Goal: Task Accomplishment & Management: Use online tool/utility

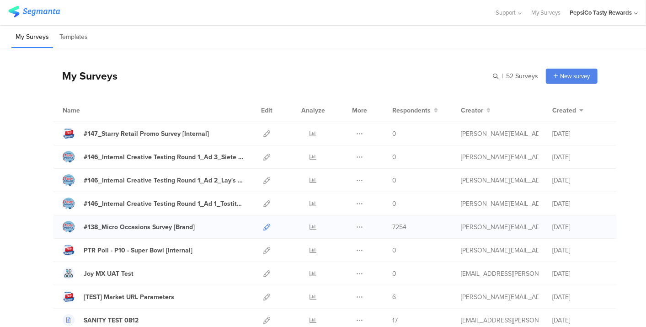
click at [263, 223] on icon at bounding box center [266, 226] width 7 height 7
click at [263, 138] on link at bounding box center [266, 133] width 7 height 23
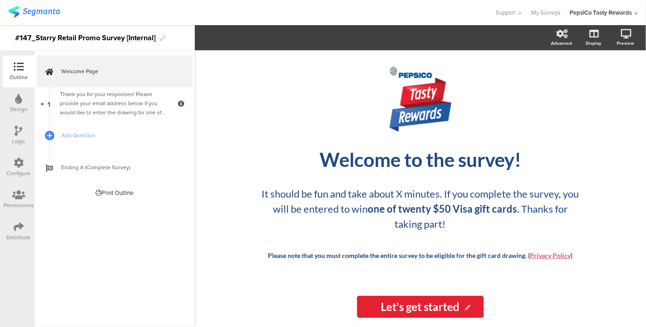
click at [12, 226] on div "Distribute" at bounding box center [19, 231] width 32 height 32
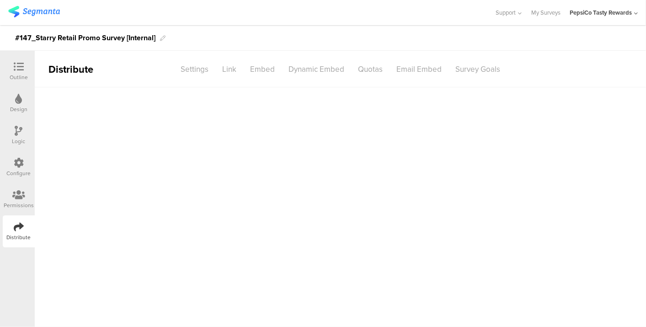
click at [12, 226] on div "Distribute" at bounding box center [19, 231] width 32 height 32
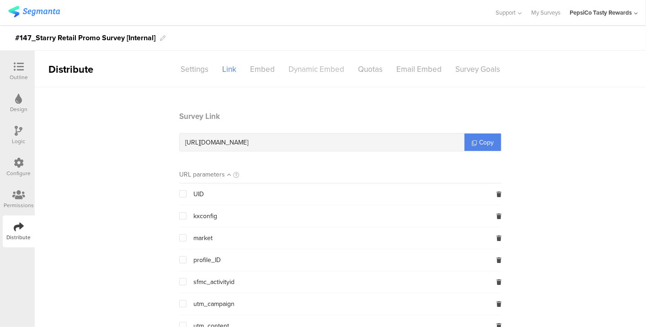
click at [312, 66] on div "Dynamic Embed" at bounding box center [315, 69] width 69 height 16
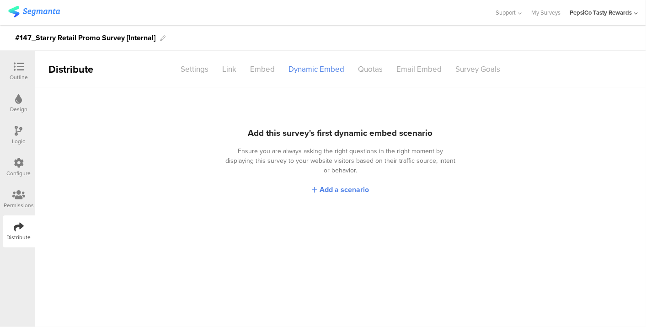
click at [11, 170] on div "Configure" at bounding box center [19, 173] width 24 height 8
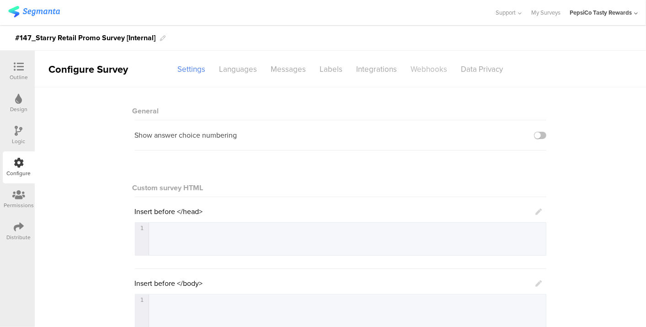
click at [411, 67] on div "Webhooks" at bounding box center [429, 69] width 50 height 16
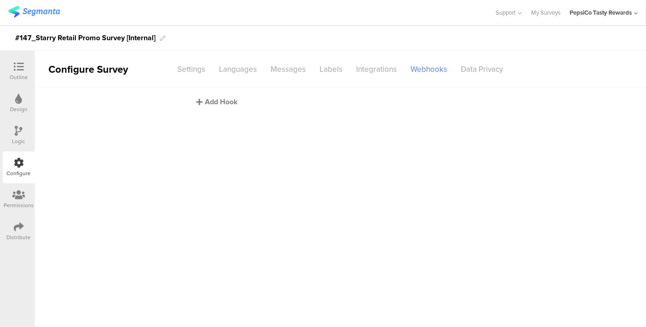
click at [202, 105] on icon at bounding box center [199, 101] width 6 height 7
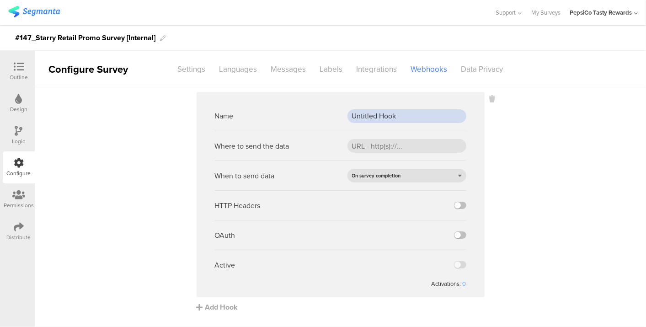
drag, startPoint x: 406, startPoint y: 116, endPoint x: 313, endPoint y: 124, distance: 93.1
click at [313, 124] on div "Name Untitled Hook" at bounding box center [340, 116] width 251 height 30
paste input "Prod Webh"
type input "Prod Webhook"
click at [418, 145] on input "url" at bounding box center [406, 146] width 119 height 14
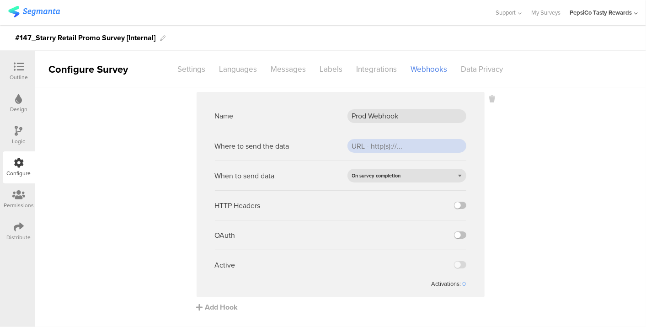
paste input "[URL][DOMAIN_NAME]"
type input "[URL][DOMAIN_NAME]"
click at [459, 232] on label at bounding box center [460, 234] width 12 height 7
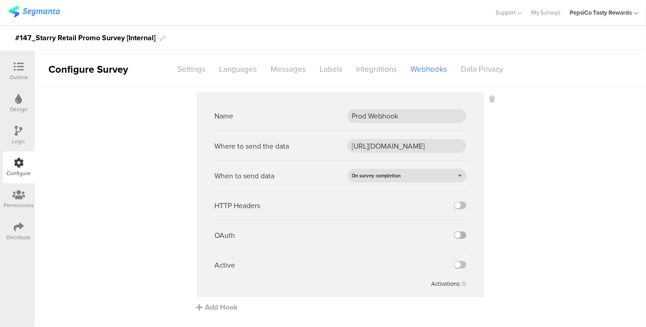
click at [0, 0] on input "checkbox" at bounding box center [0, 0] width 0 height 0
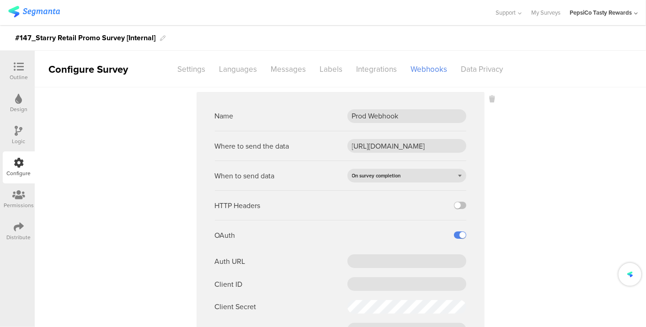
scroll to position [113, 0]
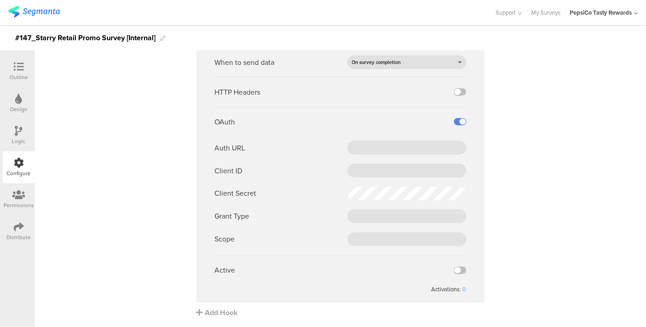
click at [356, 140] on ng-form "Name Prod Webhook Where to send the data https://apim-na.mypepsico.com/cgf/eip/…" at bounding box center [340, 141] width 251 height 306
click at [358, 145] on input "text" at bounding box center [406, 148] width 119 height 14
paste input "https://pepsico.okta.com/oauth2/default/v1/token"
type input "https://pepsico.okta.com/oauth2/default/v1/token"
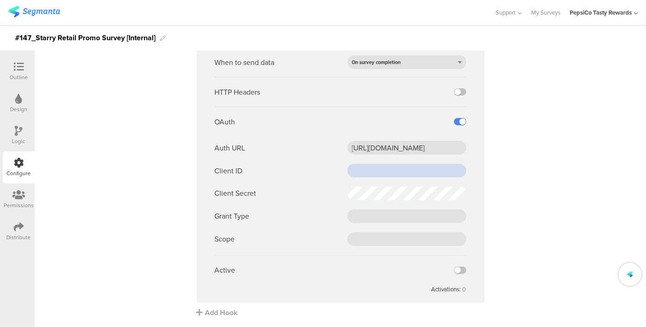
click at [355, 174] on input "text" at bounding box center [406, 171] width 119 height 14
paste input "0oa157f43unekJ8gx2p8"
type input "0oa157f43unekJ8gx2p8"
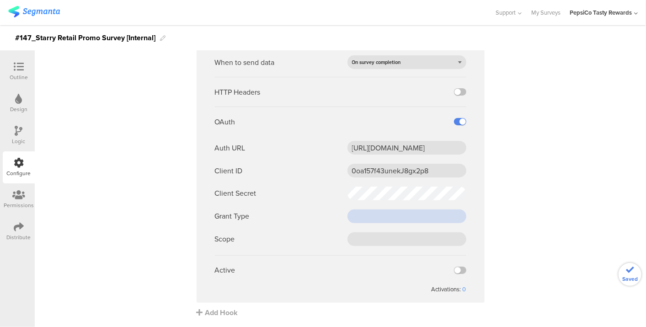
click at [347, 218] on input "text" at bounding box center [406, 216] width 119 height 14
paste input "client_credentials"
type input "client_credentials"
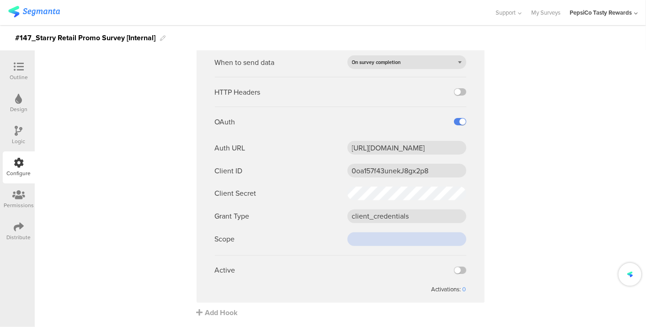
click at [359, 240] on input "text" at bounding box center [406, 239] width 119 height 14
type input "cdp-segmanta"
click at [454, 271] on label at bounding box center [460, 269] width 12 height 7
click at [0, 0] on input "checkbox" at bounding box center [0, 0] width 0 height 0
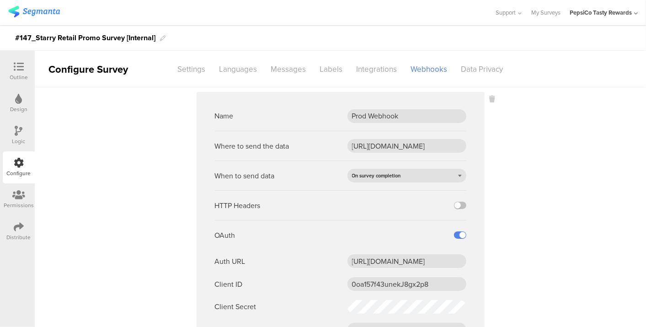
click at [37, 18] on link at bounding box center [34, 13] width 52 height 14
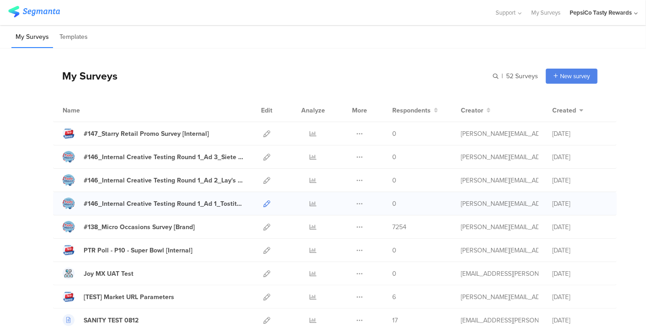
click at [263, 202] on icon at bounding box center [266, 203] width 7 height 7
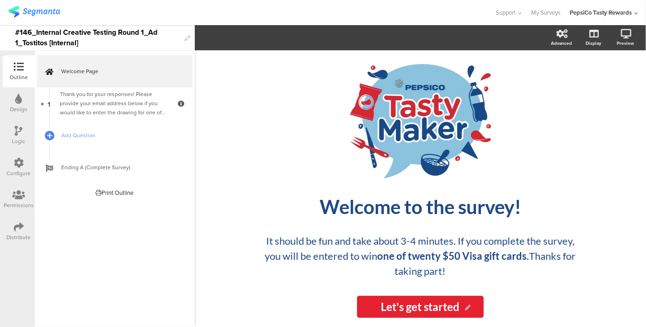
click at [12, 231] on div "Distribute" at bounding box center [19, 231] width 32 height 32
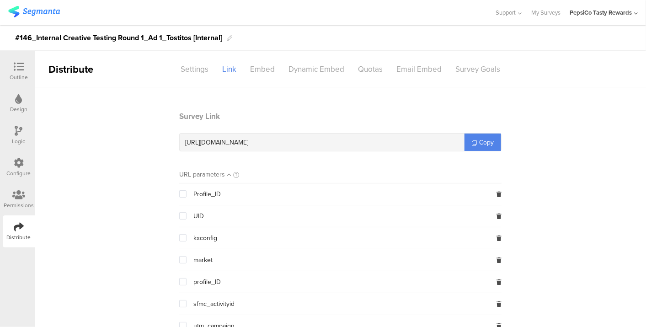
click at [29, 159] on div "Configure" at bounding box center [19, 167] width 32 height 32
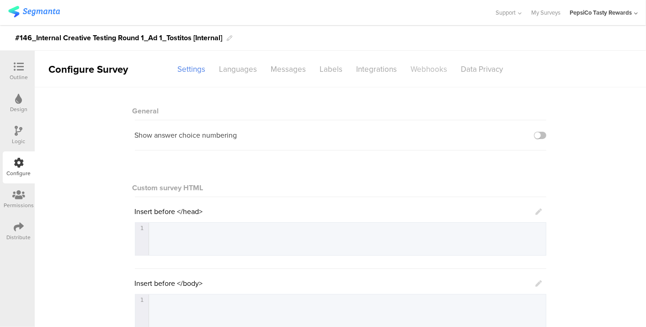
click at [416, 69] on div "Webhooks" at bounding box center [429, 69] width 50 height 16
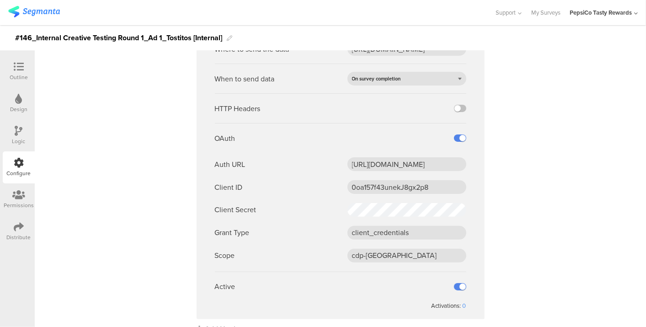
scroll to position [113, 0]
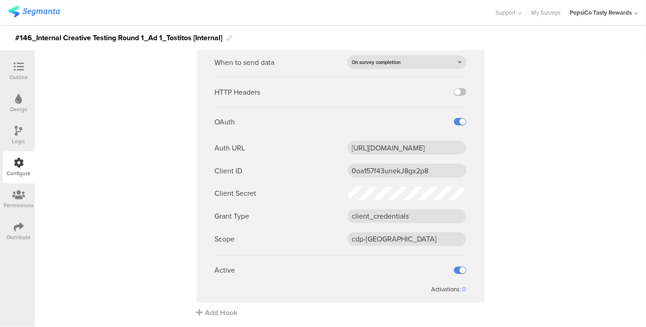
click at [37, 13] on img at bounding box center [34, 11] width 52 height 11
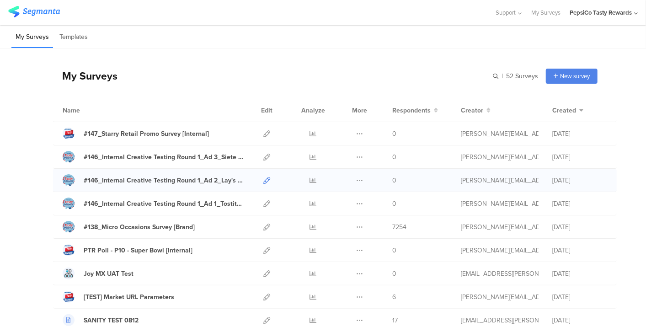
click at [263, 179] on icon at bounding box center [266, 180] width 7 height 7
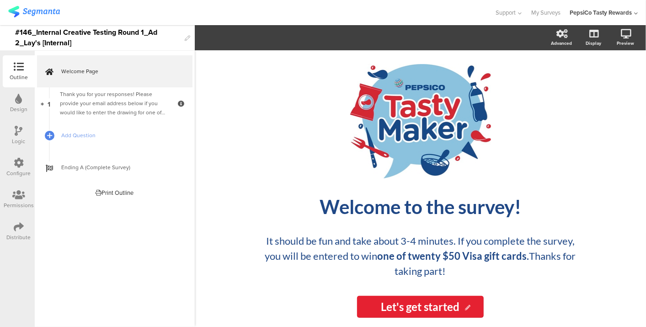
click at [24, 156] on div "Configure" at bounding box center [19, 167] width 32 height 32
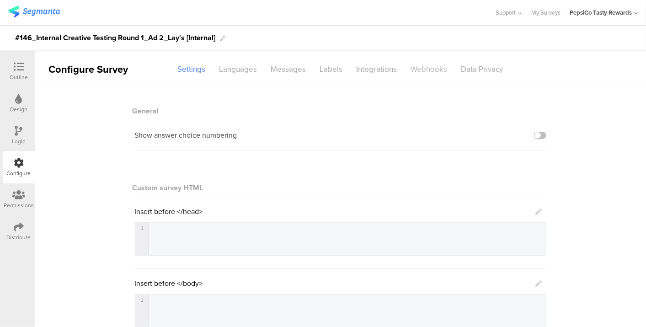
click at [428, 65] on div "Webhooks" at bounding box center [429, 69] width 50 height 16
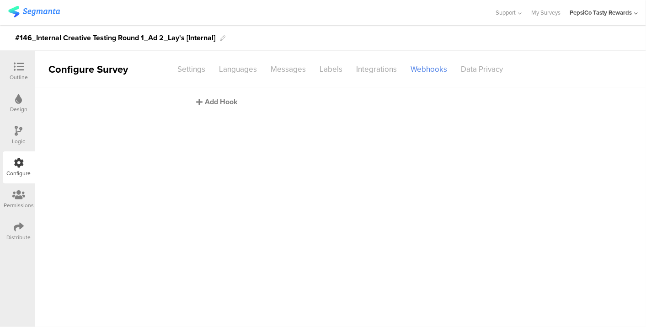
click at [217, 101] on div "Add Hook" at bounding box center [342, 101] width 292 height 11
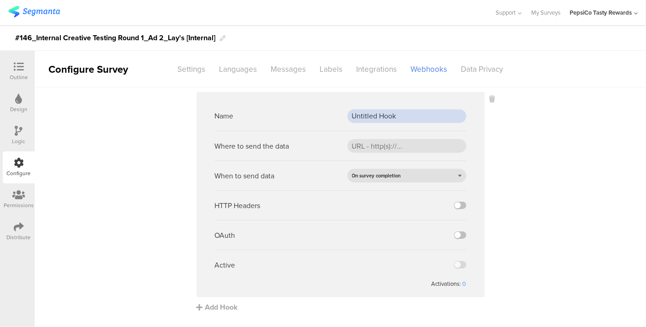
click at [394, 117] on input "Untitled Hook" at bounding box center [406, 116] width 119 height 14
type input "Prod Webhook"
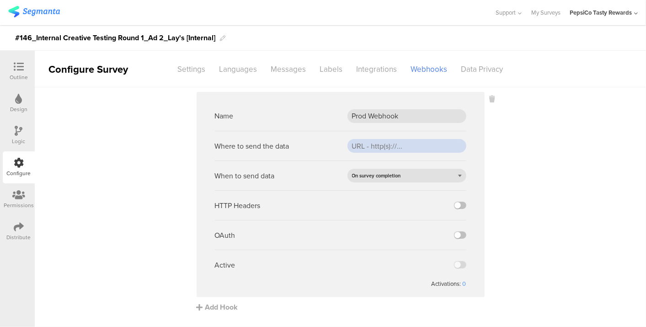
paste input "https://apim-na.mypepsico.com/cgf/eip/cdp-eip/v1/segmanta-intake"
click at [370, 151] on input "https://apim-na.mypepsico.com/cgf/eip/cdp-eip/v1/segmanta-intake" at bounding box center [406, 146] width 119 height 14
drag, startPoint x: 369, startPoint y: 151, endPoint x: 534, endPoint y: 141, distance: 164.8
click at [534, 141] on sg-webhook-settings "Name Prod Webhook Where to send the data https://apim-na.mypepsico.com/cgf/eip/…" at bounding box center [340, 202] width 611 height 220
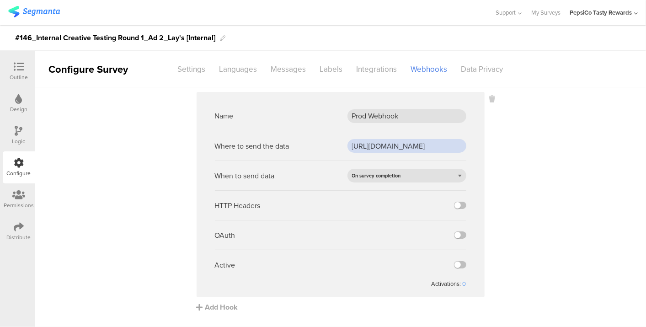
click at [460, 148] on input "https://apim-na.mypepsico.com/cgf/eip/cdp-eip/v1/segmanta-intake" at bounding box center [406, 146] width 119 height 14
type input "https://apim-na.mypepsico.com/cgf/eip/cdp-eip/v1/segmanta-intake"
click at [456, 236] on label at bounding box center [460, 234] width 12 height 7
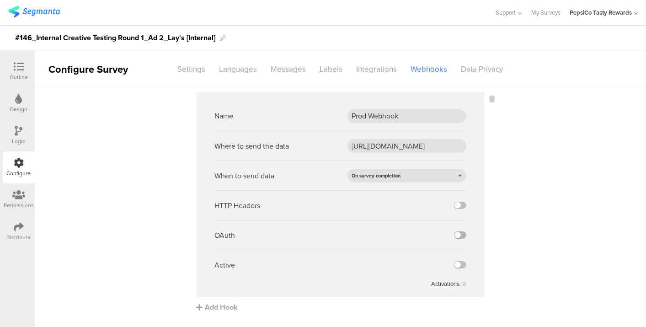
click at [0, 0] on input "checkbox" at bounding box center [0, 0] width 0 height 0
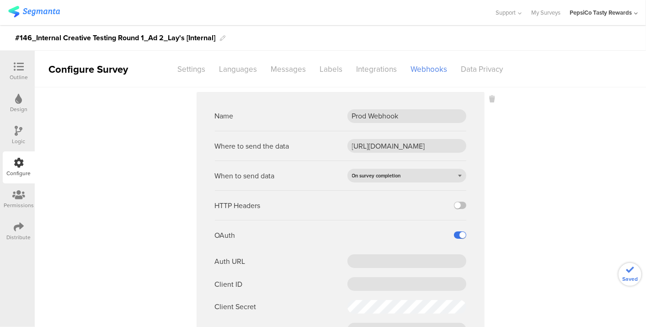
scroll to position [113, 0]
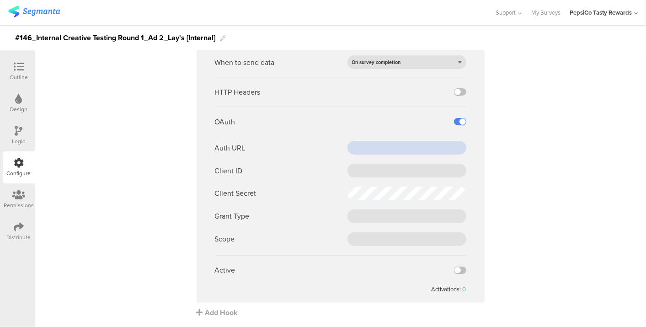
click at [395, 146] on input "text" at bounding box center [406, 148] width 119 height 14
paste input "https://pepsico.okta.com/oauth2/default/v1/token"
type input "https://pepsico.okta.com/oauth2/default/v1/token"
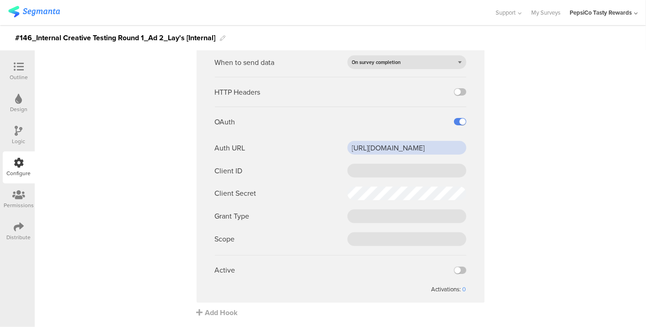
click at [418, 148] on input "https://pepsico.okta.com/oauth2/default/v1/token" at bounding box center [406, 148] width 119 height 14
click at [357, 170] on input "text" at bounding box center [406, 171] width 119 height 14
paste input "0oa157f43unekJ8gx2p8"
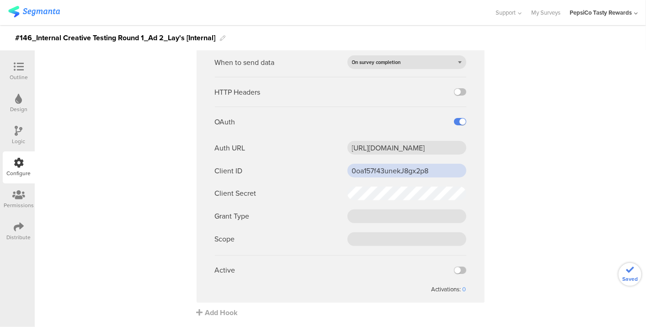
type input "0oa157f43unekJ8gx2p8"
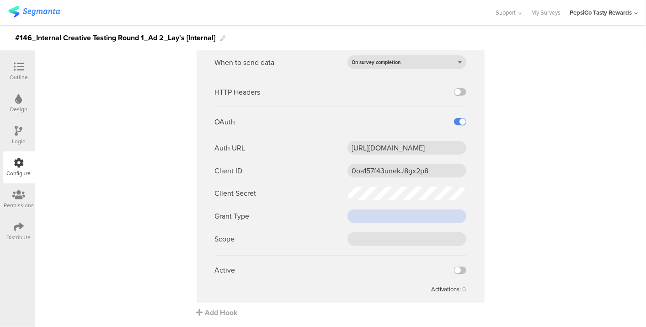
click at [352, 212] on input "text" at bounding box center [406, 216] width 119 height 14
paste input "client_credentials"
type input "client_credentials"
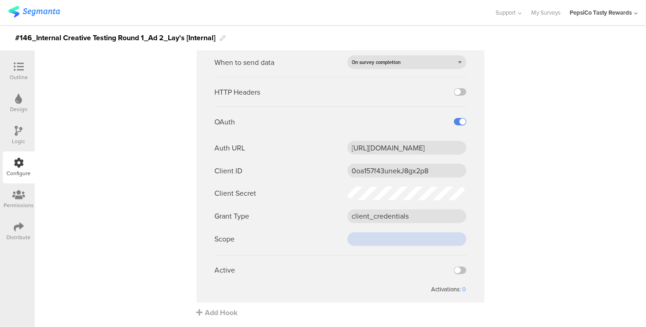
click at [368, 236] on input "text" at bounding box center [406, 239] width 119 height 14
paste input "cdp-[GEOGRAPHIC_DATA]"
type input "cdp-[GEOGRAPHIC_DATA]"
click at [455, 271] on label at bounding box center [460, 269] width 12 height 7
click at [0, 0] on input "checkbox" at bounding box center [0, 0] width 0 height 0
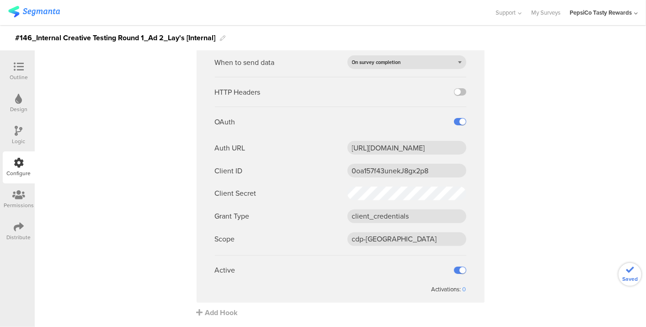
click at [536, 174] on sg-webhook-settings "Name Prod Webhook Where to send the data https://apim-na.mypepsico.com/cgf/eip/…" at bounding box center [340, 148] width 611 height 339
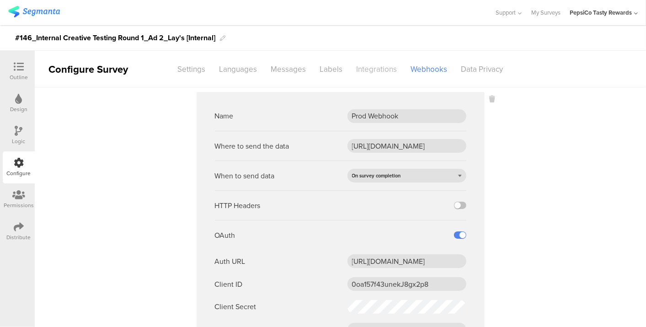
click at [369, 70] on div "Integrations" at bounding box center [377, 69] width 54 height 16
click at [34, 11] on img at bounding box center [34, 11] width 52 height 11
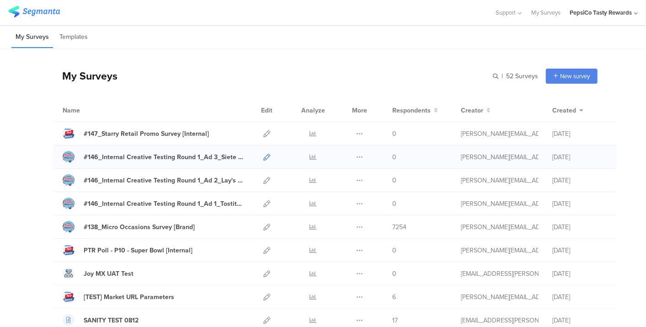
click at [263, 154] on icon at bounding box center [266, 157] width 7 height 7
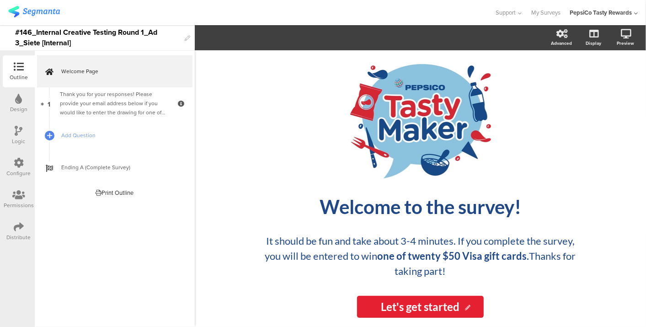
click at [11, 171] on div "Configure" at bounding box center [19, 173] width 24 height 8
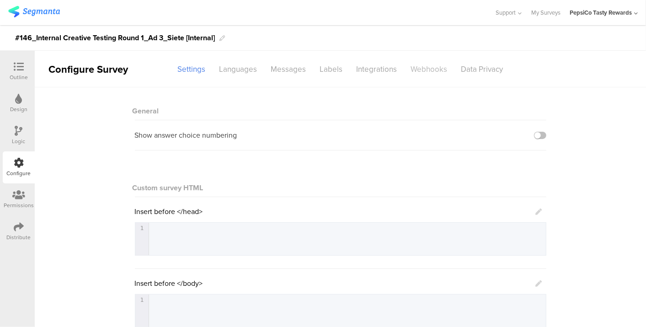
click at [430, 61] on div "Webhooks" at bounding box center [429, 69] width 50 height 16
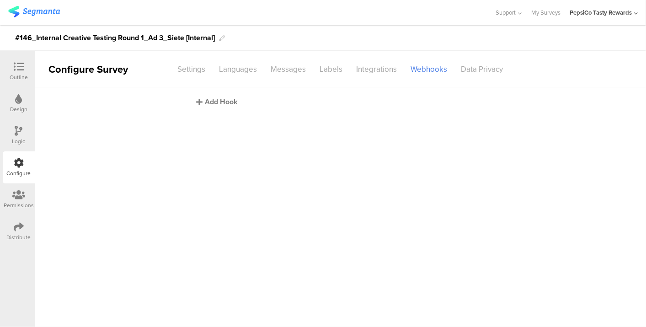
click at [212, 100] on div "Add Hook" at bounding box center [342, 101] width 292 height 11
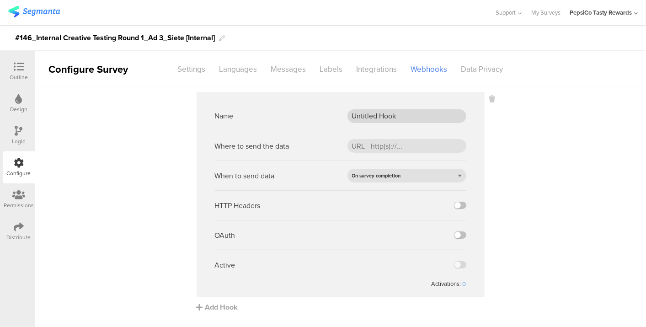
drag, startPoint x: 382, startPoint y: 124, endPoint x: 379, endPoint y: 117, distance: 8.2
click at [379, 117] on div "Name Untitled Hook" at bounding box center [340, 116] width 251 height 30
click at [379, 117] on input "Untitled Hook" at bounding box center [406, 116] width 119 height 14
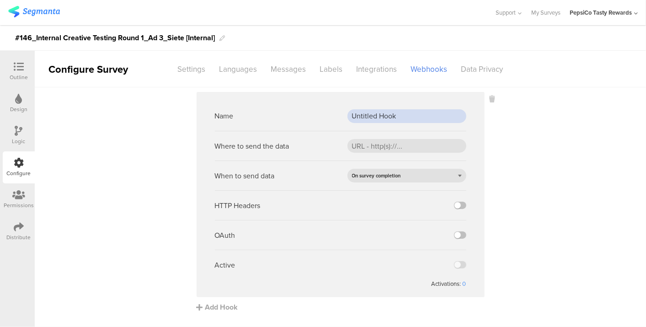
type input "{"
type input "Prod Webhook"
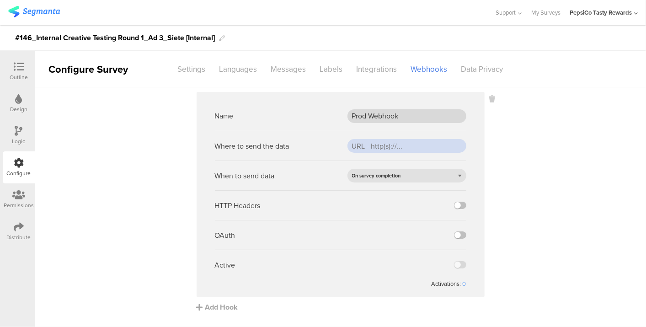
paste input "[URL][DOMAIN_NAME]"
type input "[URL][DOMAIN_NAME]"
click at [461, 236] on label at bounding box center [460, 234] width 12 height 7
click at [0, 0] on input "checkbox" at bounding box center [0, 0] width 0 height 0
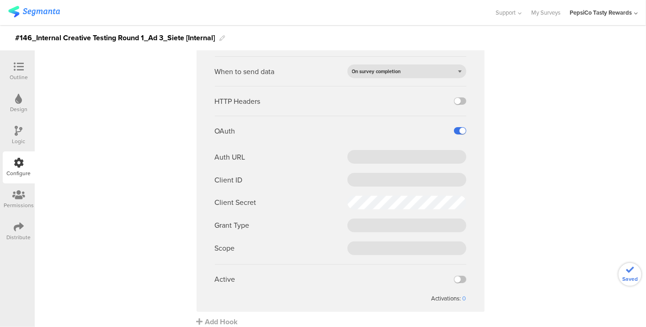
scroll to position [113, 0]
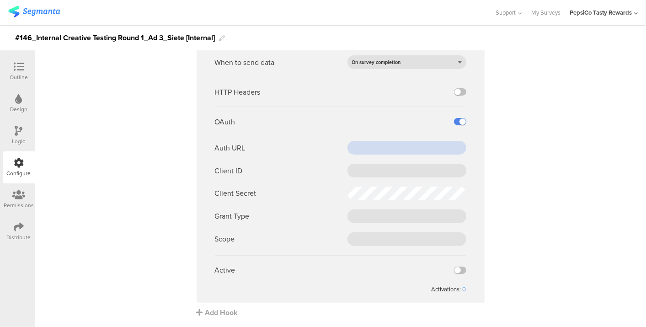
click at [359, 145] on input "text" at bounding box center [406, 148] width 119 height 14
paste input "[URL][DOMAIN_NAME]"
type input "[URL][DOMAIN_NAME]"
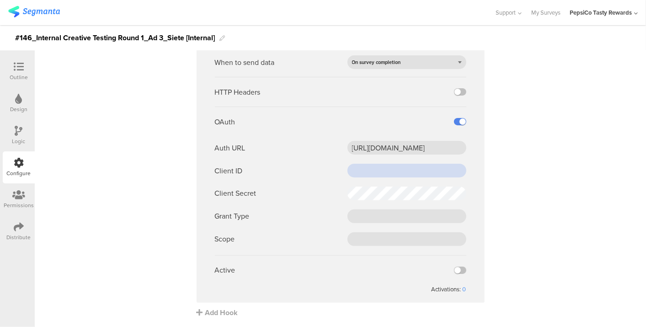
click at [377, 170] on input "text" at bounding box center [406, 171] width 119 height 14
paste input "0oa157f43unekJ8gx2p8"
type input "0oa157f43unekJ8gx2p8"
click at [347, 225] on div "Auth URL [URL][DOMAIN_NAME] Client ID 0oa157f43unekJ8gx2p8 Client Secret Grant …" at bounding box center [340, 193] width 251 height 105
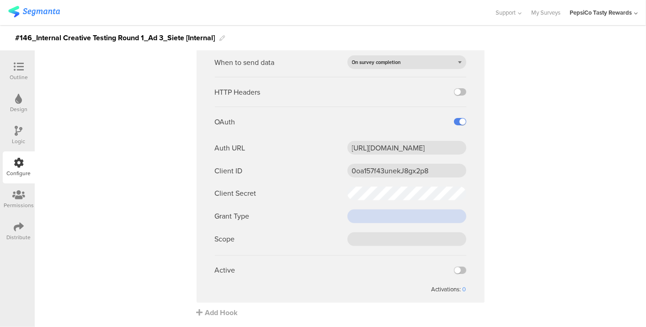
click at [373, 215] on input "text" at bounding box center [406, 216] width 119 height 14
paste input "client_credentials"
type input "client_credentials"
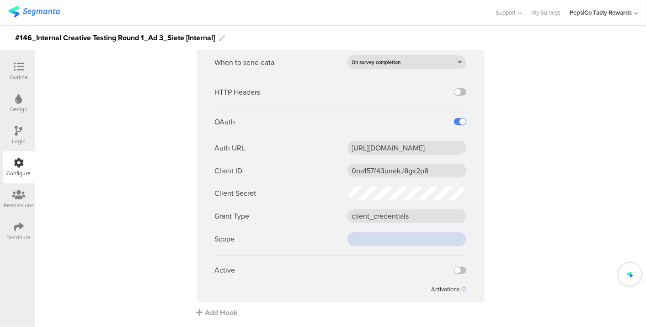
click at [372, 233] on input "text" at bounding box center [406, 239] width 119 height 14
paste input "cdp-[GEOGRAPHIC_DATA]"
type input "cdp-[GEOGRAPHIC_DATA]"
click at [454, 268] on label at bounding box center [460, 269] width 12 height 7
click at [0, 0] on input "checkbox" at bounding box center [0, 0] width 0 height 0
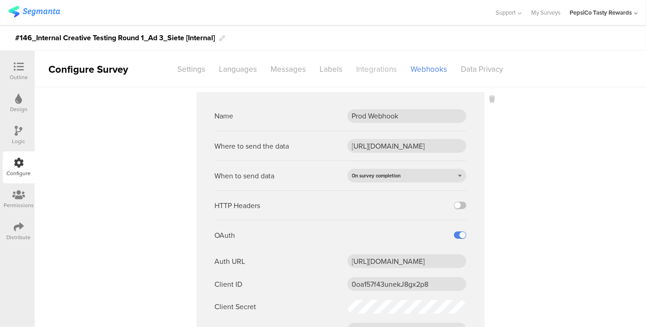
click at [366, 72] on div "Integrations" at bounding box center [377, 69] width 54 height 16
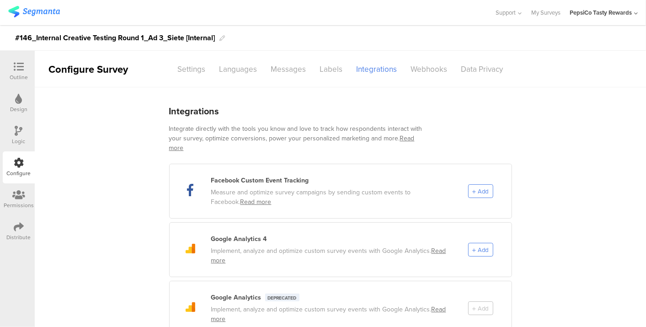
click at [17, 71] on icon at bounding box center [19, 67] width 10 height 10
